Goal: Communication & Community: Answer question/provide support

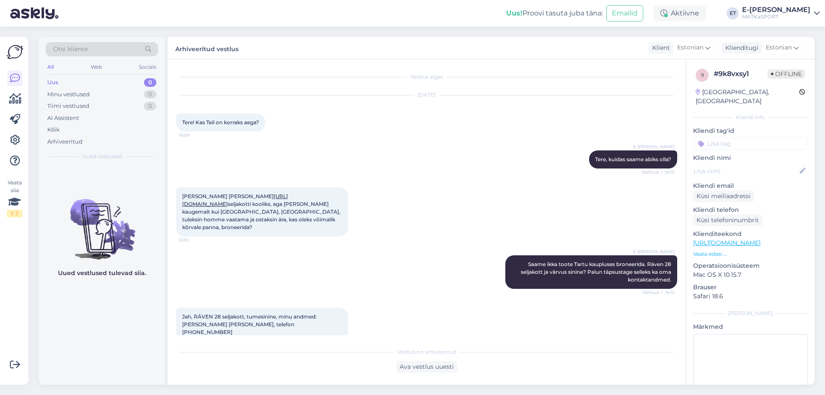
scroll to position [139, 0]
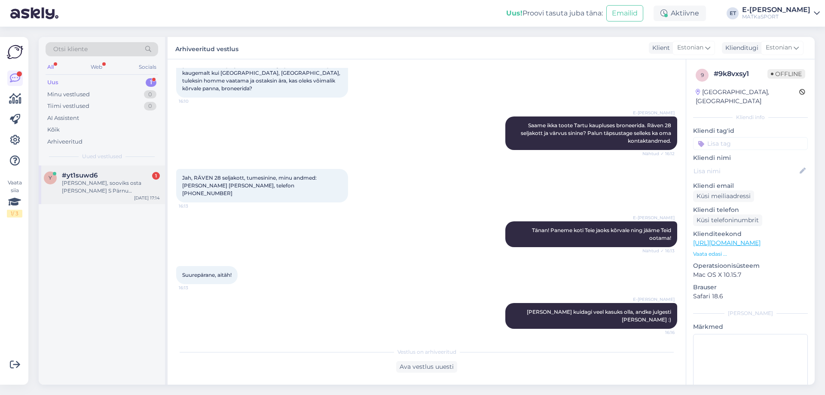
click at [117, 189] on div "[PERSON_NAME], sooviks osta [PERSON_NAME] S Pärnu matkaspordist aga järgi soovi…" at bounding box center [111, 186] width 98 height 15
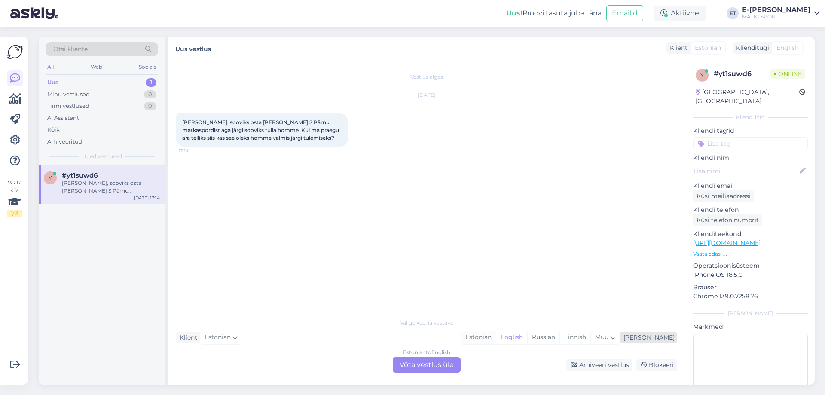
click at [496, 342] on div "Estonian" at bounding box center [478, 337] width 35 height 13
click at [437, 369] on div "Estonian to Estonian Võta vestlus üle" at bounding box center [427, 364] width 68 height 15
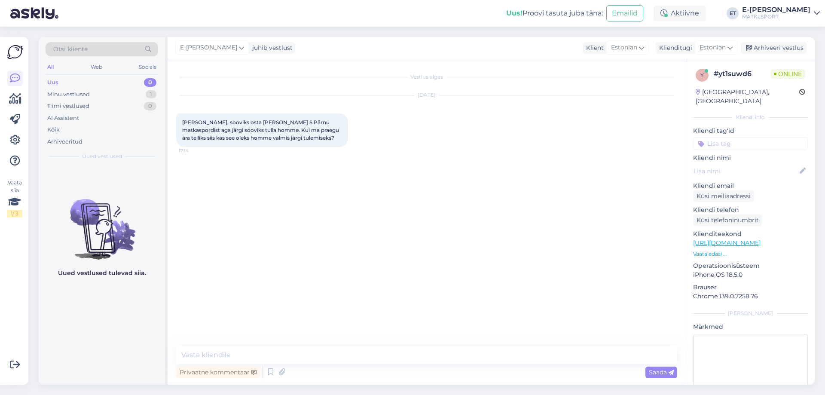
click at [747, 239] on link "[URL][DOMAIN_NAME]" at bounding box center [726, 243] width 67 height 8
click at [297, 359] on textarea at bounding box center [426, 355] width 501 height 18
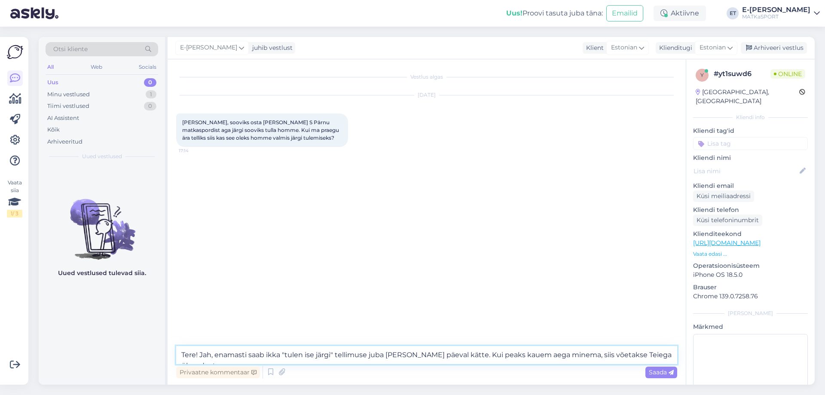
click at [468, 354] on textarea "Tere! Jah, enamasti saab ikka "tulen ise järgi" tellimuse juba [PERSON_NAME] pä…" at bounding box center [426, 355] width 501 height 18
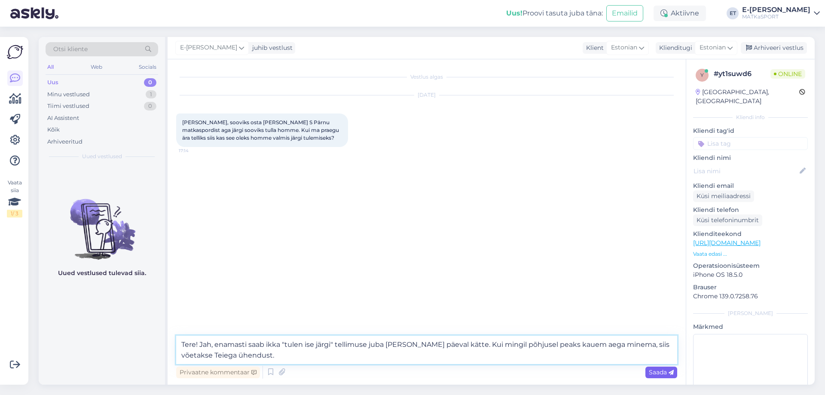
type textarea "Tere! Jah, enamasti saab ikka "tulen ise järgi" tellimuse juba [PERSON_NAME] pä…"
click at [657, 375] on span "Saada" at bounding box center [661, 372] width 25 height 8
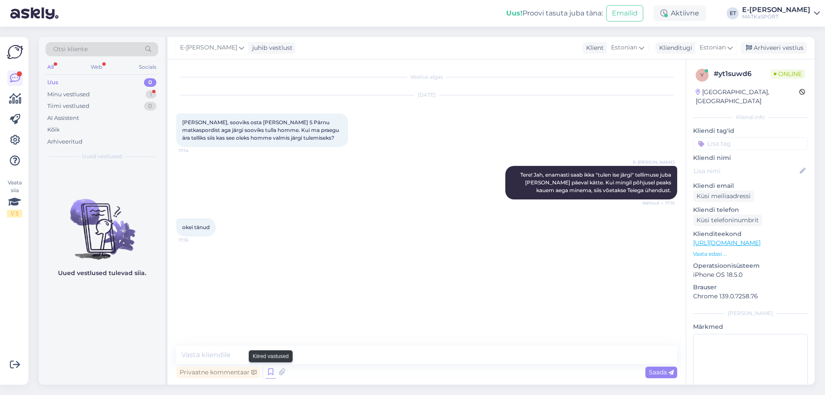
click at [270, 370] on icon at bounding box center [271, 372] width 10 height 13
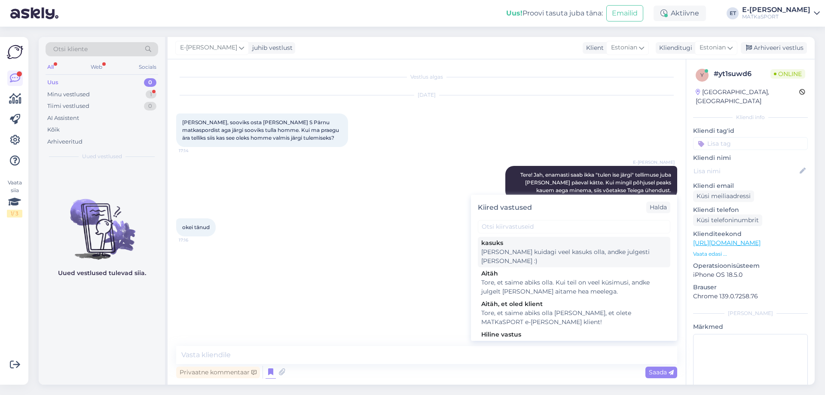
click at [548, 254] on div "[PERSON_NAME] kuidagi veel kasuks olla, andke julgesti [PERSON_NAME] :)" at bounding box center [575, 257] width 186 height 18
type textarea "[PERSON_NAME] kuidagi veel kasuks olla, andke julgesti [PERSON_NAME] :)"
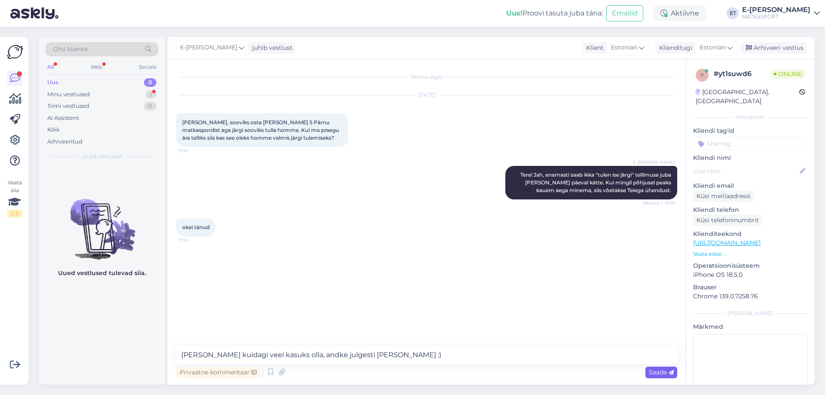
click at [653, 368] on div "Saada" at bounding box center [662, 373] width 32 height 12
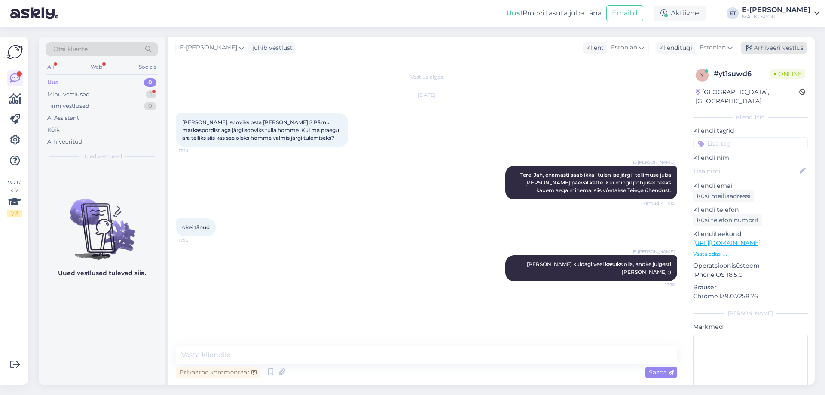
click at [782, 46] on div "Arhiveeri vestlus" at bounding box center [774, 48] width 66 height 12
